Goal: Book appointment/travel/reservation

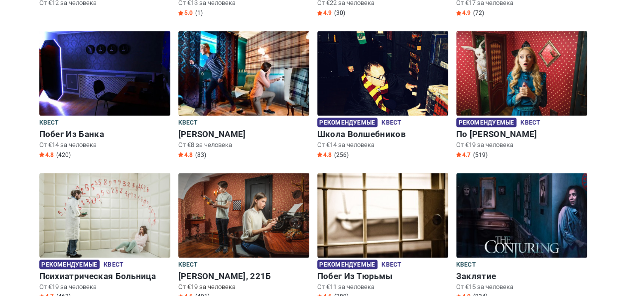
scroll to position [299, 0]
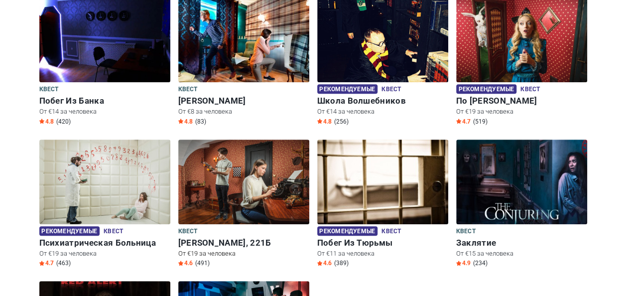
click at [255, 187] on img at bounding box center [243, 181] width 131 height 85
click at [236, 183] on img at bounding box center [243, 181] width 131 height 85
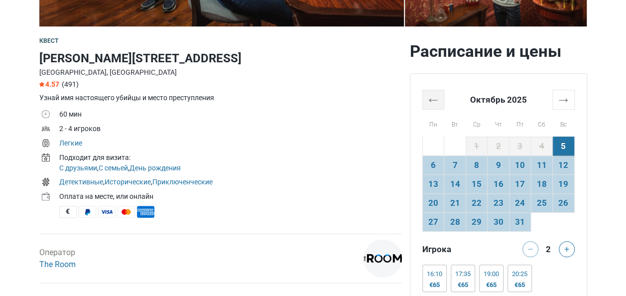
scroll to position [348, 0]
